Goal: Register for event/course

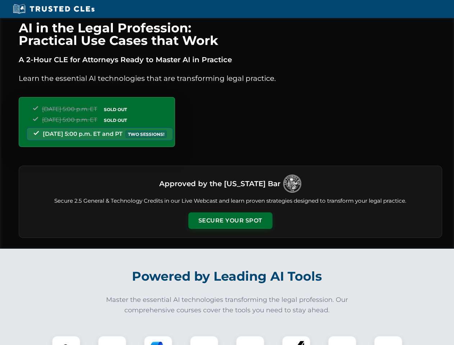
click at [230, 221] on button "Secure Your Spot" at bounding box center [230, 220] width 84 height 17
click at [66, 340] on img at bounding box center [66, 350] width 21 height 21
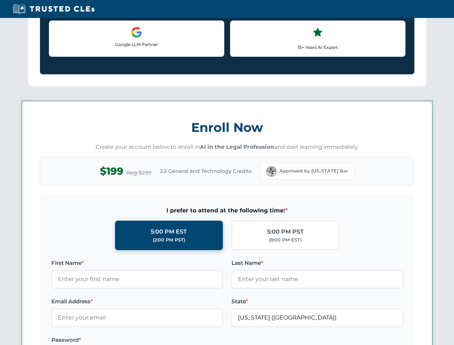
click at [158, 340] on label "Password *" at bounding box center [136, 340] width 171 height 9
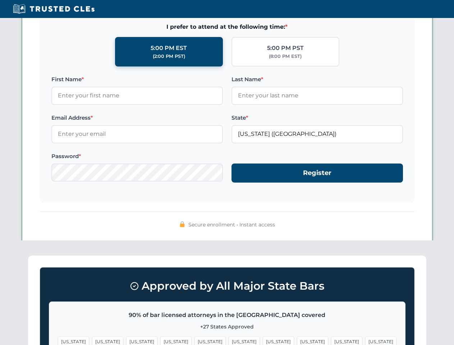
click at [331, 340] on span "[US_STATE]" at bounding box center [346, 341] width 31 height 10
